Goal: Download file/media

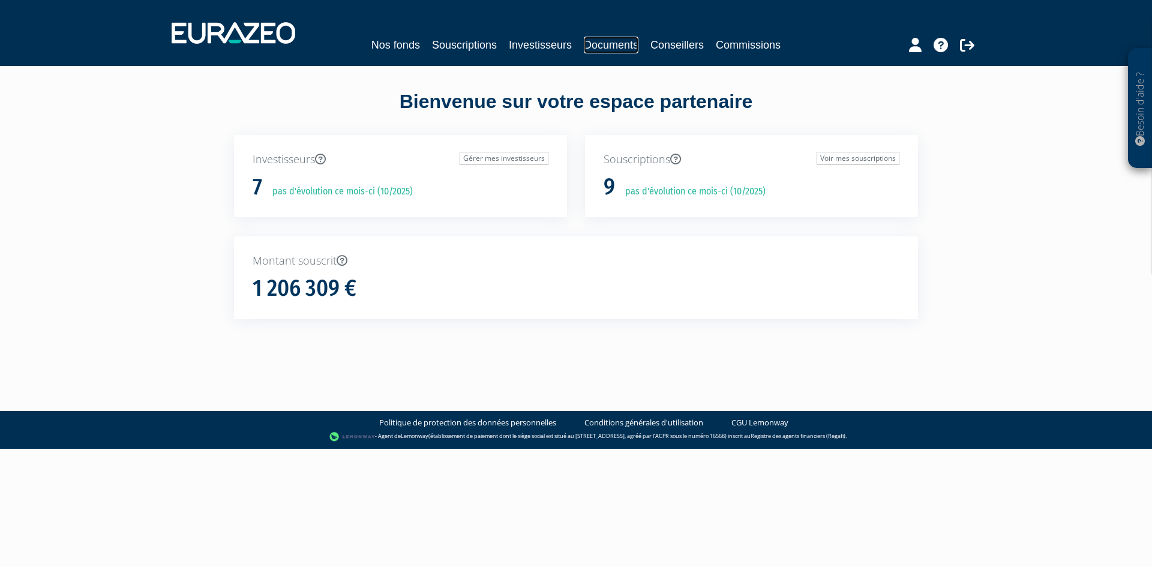
click at [600, 47] on link "Documents" at bounding box center [611, 45] width 55 height 17
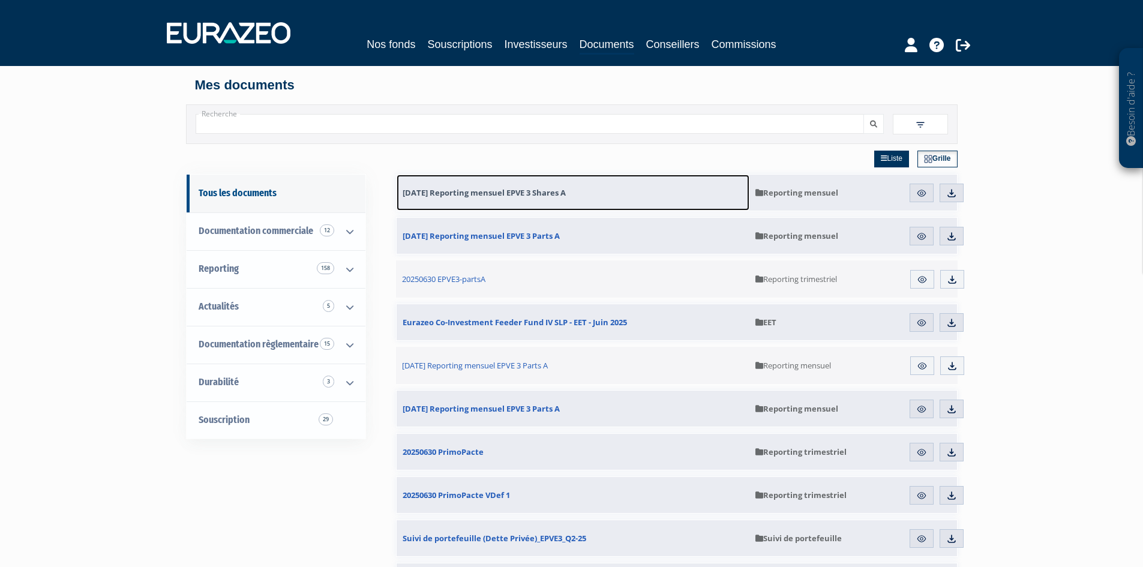
click at [524, 196] on span "[DATE] Reporting mensuel EPVE 3 Shares A" at bounding box center [483, 192] width 163 height 11
